Goal: Obtain resource: Obtain resource

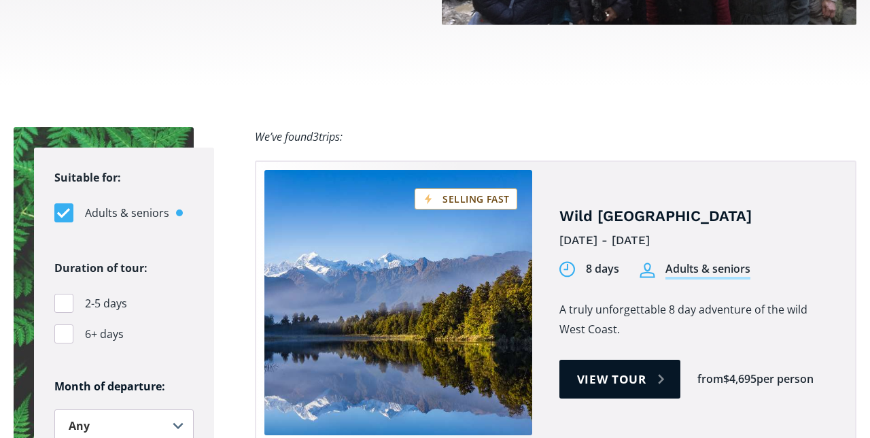
scroll to position [836, 0]
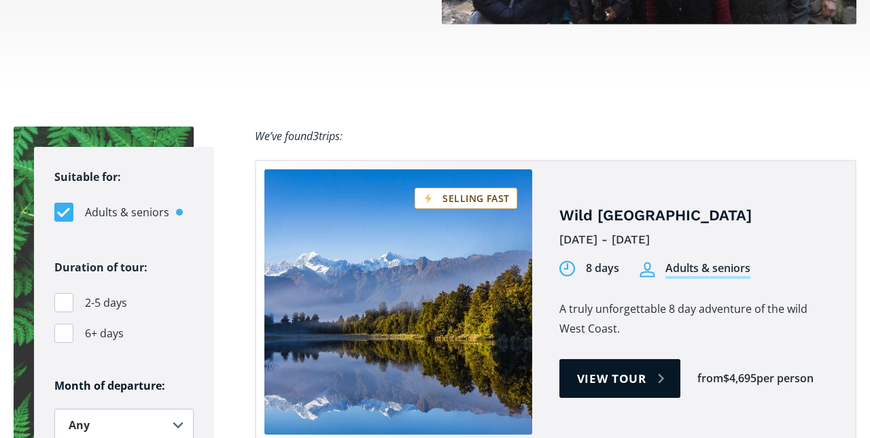
click at [609, 359] on link "View tour" at bounding box center [620, 378] width 122 height 39
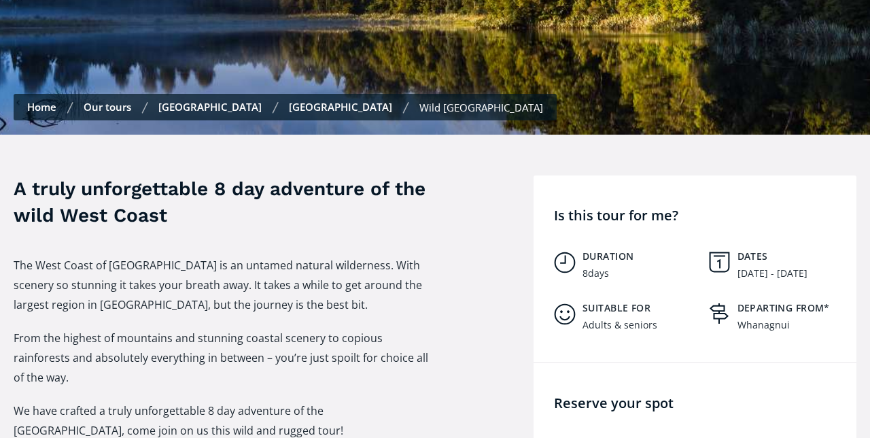
scroll to position [457, 0]
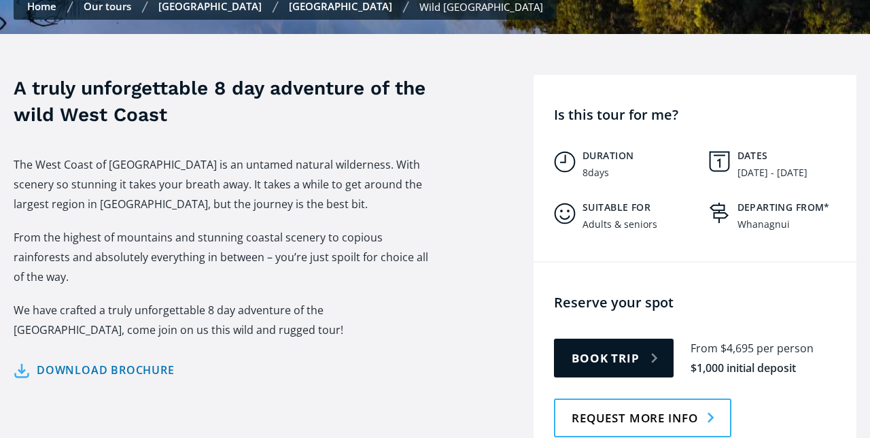
click at [169, 360] on link "Download brochure" at bounding box center [94, 370] width 161 height 20
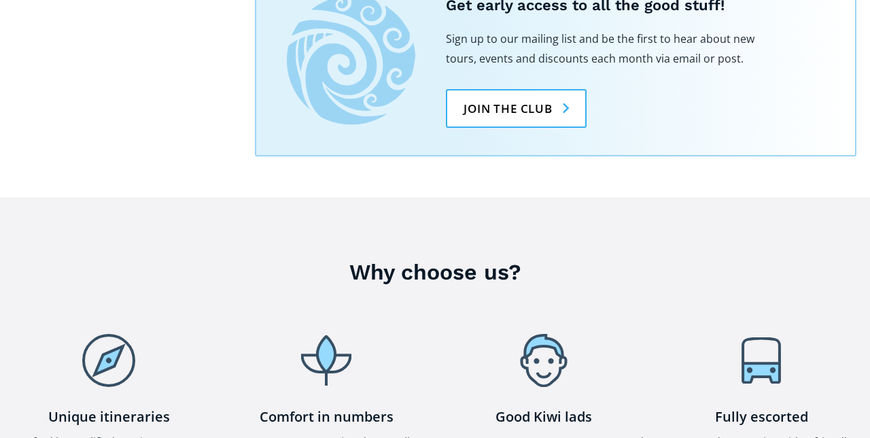
scroll to position [1949, 0]
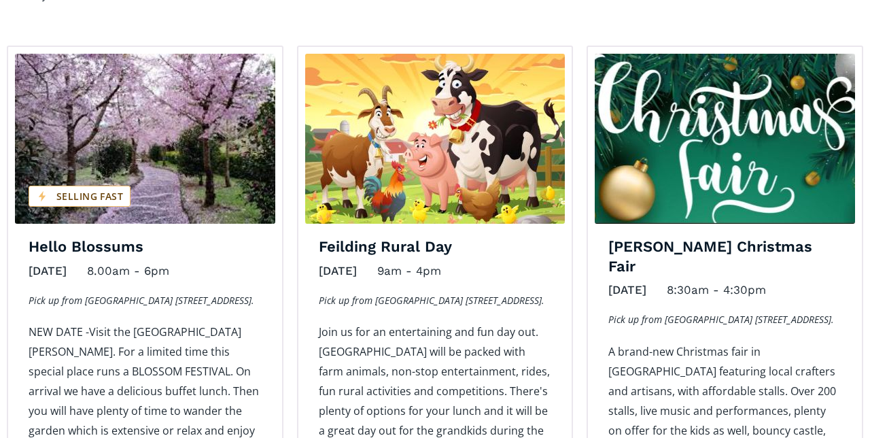
scroll to position [1004, 0]
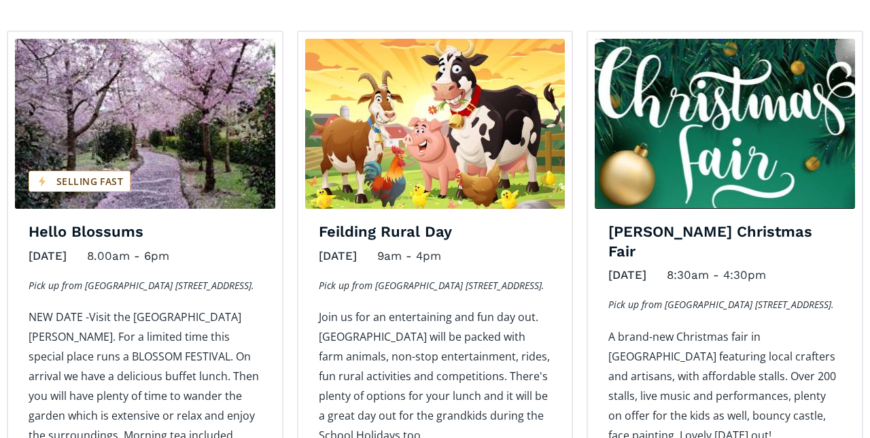
click at [869, 54] on div "Levin's Christmas Fair November 1, 2025 8:30am - 4:30pm Pick up from Wanganui R…" at bounding box center [725, 305] width 290 height 548
click at [869, 53] on div "Levin's Christmas Fair November 1, 2025 8:30am - 4:30pm Pick up from Wanganui R…" at bounding box center [725, 305] width 290 height 548
click at [869, 54] on div "Levin's Christmas Fair November 1, 2025 8:30am - 4:30pm Pick up from Wanganui R…" at bounding box center [725, 305] width 290 height 548
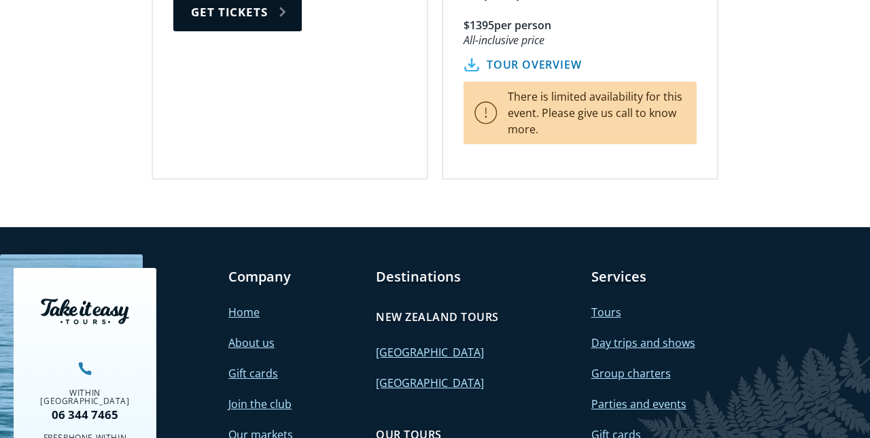
scroll to position [2778, 0]
